Goal: Information Seeking & Learning: Learn about a topic

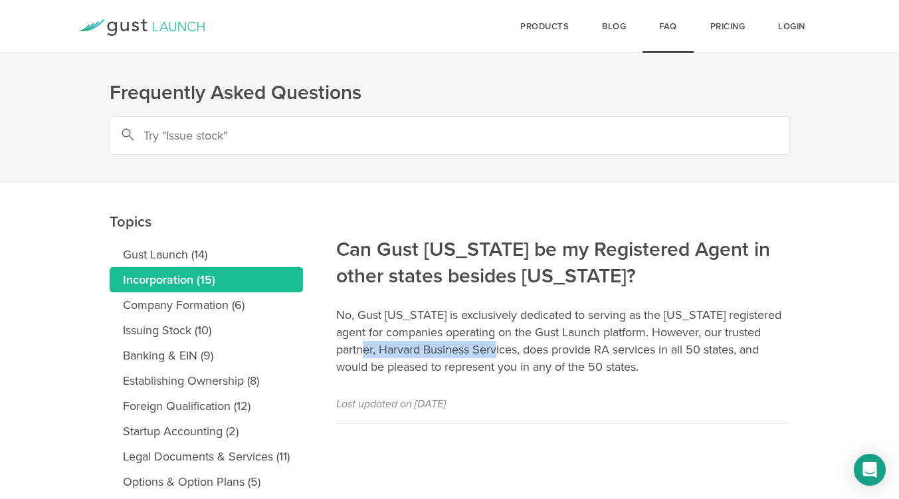
drag, startPoint x: 516, startPoint y: 351, endPoint x: 379, endPoint y: 348, distance: 136.9
click at [379, 348] on p "No, Gust [US_STATE] is exclusively dedicated to serving as the [US_STATE] regis…" at bounding box center [563, 340] width 454 height 69
copy p "Harvard Business Services"
click at [233, 302] on link "Company Formation (6)" at bounding box center [206, 304] width 193 height 25
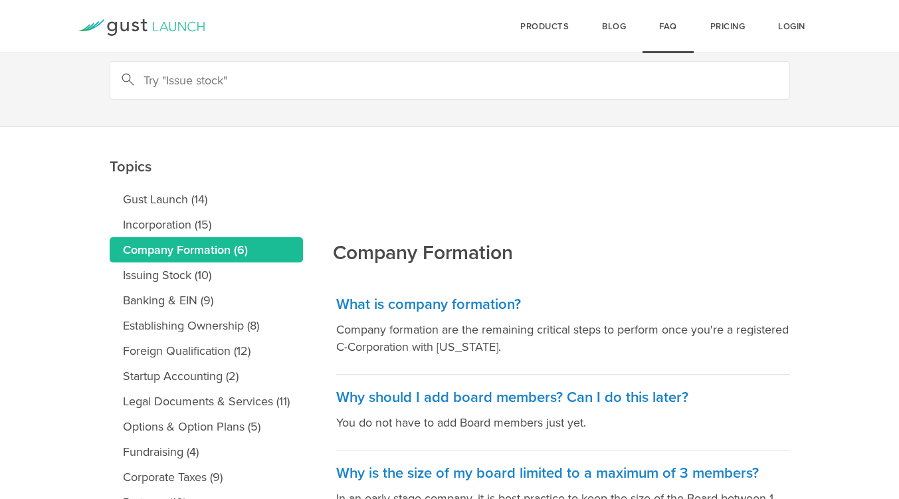
scroll to position [133, 0]
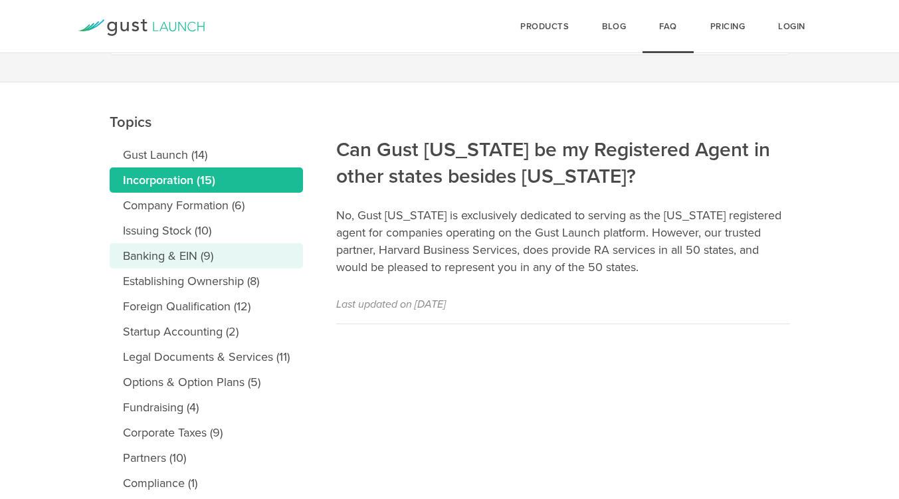
scroll to position [133, 0]
